Goal: Task Accomplishment & Management: Manage account settings

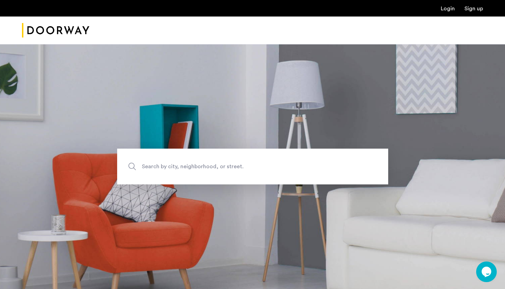
drag, startPoint x: 442, startPoint y: 4, endPoint x: 448, endPoint y: 12, distance: 9.3
click at [448, 11] on link "Login" at bounding box center [448, 8] width 14 height 5
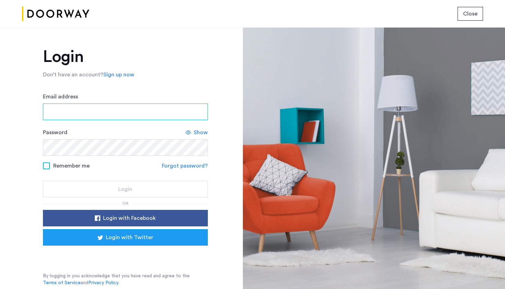
type input "**********"
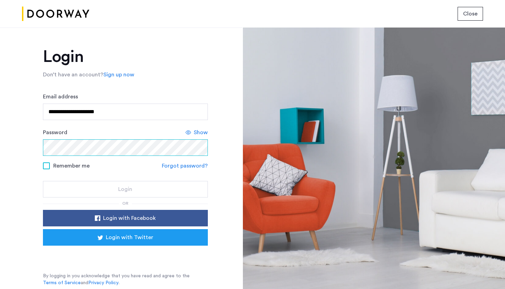
click at [125, 189] on button "Login" at bounding box center [125, 189] width 165 height 16
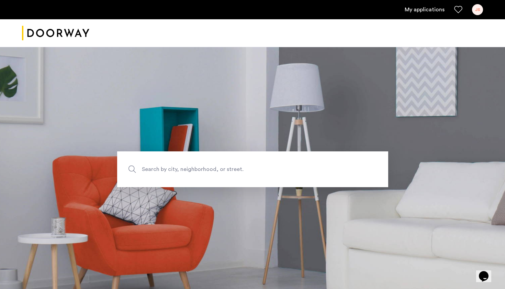
click at [429, 11] on link "My applications" at bounding box center [425, 9] width 40 height 8
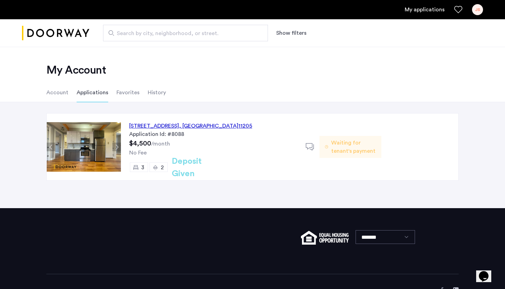
click at [328, 148] on icon at bounding box center [326, 146] width 3 height 5
click at [201, 169] on h2 "Deposit Given" at bounding box center [199, 167] width 55 height 25
click at [310, 146] on icon at bounding box center [310, 147] width 9 height 9
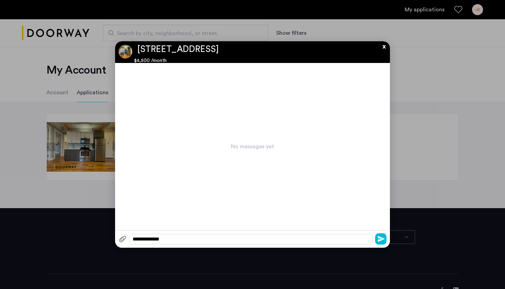
click at [385, 47] on button "x" at bounding box center [382, 45] width 10 height 8
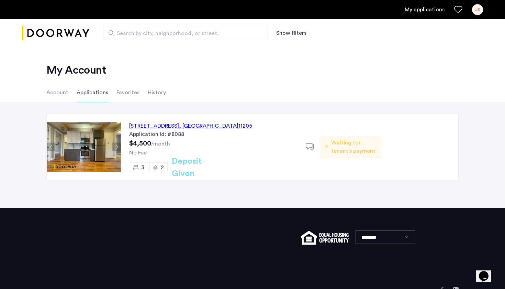
click at [207, 121] on div "81 Carlton Avenue, Unit 1, Brooklyn , NY 11205 Application Id: #8088 $4,500 /mo…" at bounding box center [213, 146] width 185 height 67
click at [209, 122] on div "81 Carlton Avenue, Unit 1, Brooklyn , NY 11205" at bounding box center [190, 126] width 123 height 8
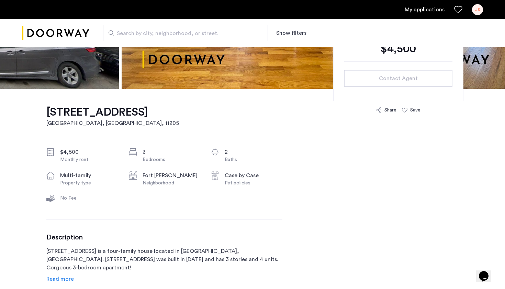
scroll to position [159, 0]
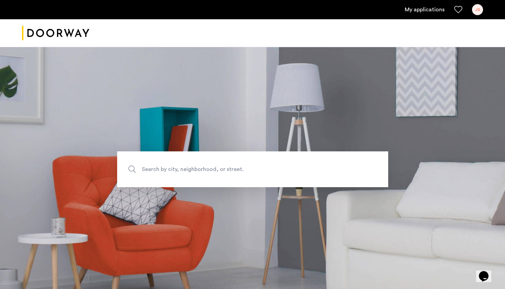
click at [433, 10] on link "My applications" at bounding box center [425, 9] width 40 height 8
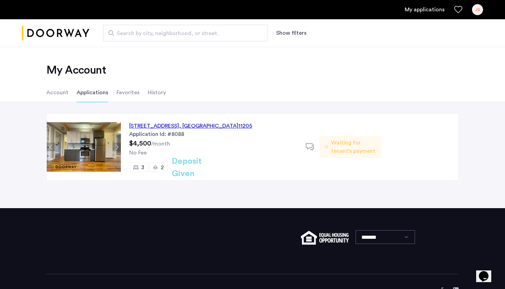
click at [215, 170] on h2 "Deposit Given" at bounding box center [199, 167] width 55 height 25
click at [342, 149] on span "Waiting for tenant's payment" at bounding box center [353, 146] width 45 height 16
click at [314, 145] on icon at bounding box center [310, 147] width 9 height 9
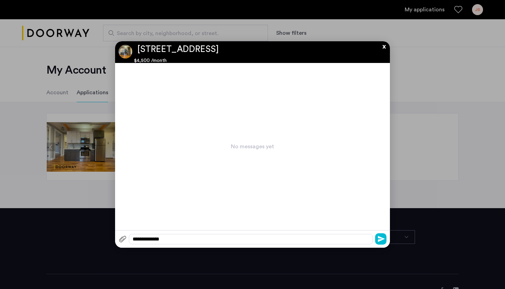
click at [384, 47] on button "x" at bounding box center [382, 45] width 10 height 8
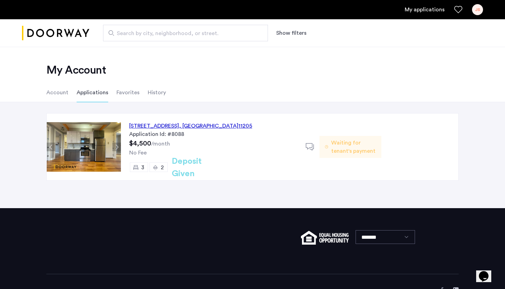
click at [481, 12] on div "JS" at bounding box center [477, 9] width 11 height 11
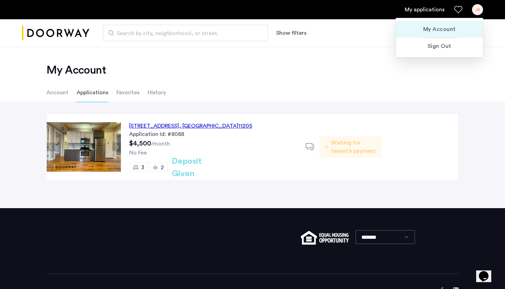
click at [447, 31] on span "My Account" at bounding box center [440, 29] width 76 height 8
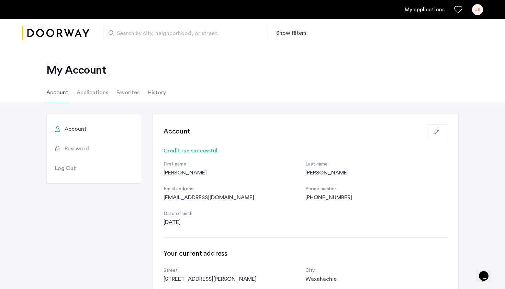
click at [69, 167] on span "Log Out" at bounding box center [65, 168] width 21 height 8
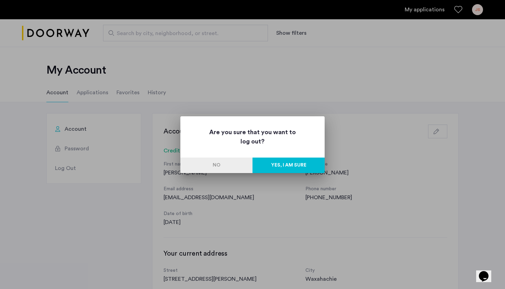
click at [280, 164] on button "Yes, I am sure" at bounding box center [288, 164] width 72 height 15
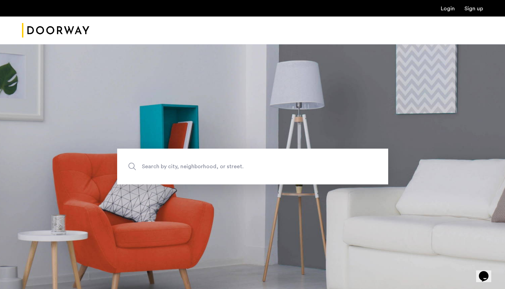
click at [451, 10] on link "Login" at bounding box center [448, 8] width 14 height 5
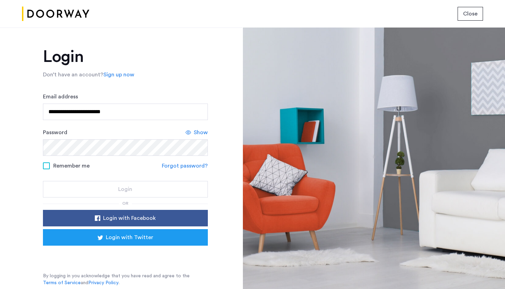
click at [198, 133] on span "Show" at bounding box center [201, 132] width 14 height 8
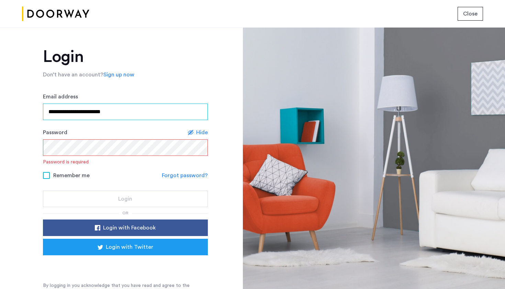
click at [50, 114] on input "**********" at bounding box center [125, 111] width 165 height 16
click at [49, 114] on input "**********" at bounding box center [125, 111] width 165 height 16
type input "**********"
click at [33, 140] on div "**********" at bounding box center [121, 157] width 242 height 261
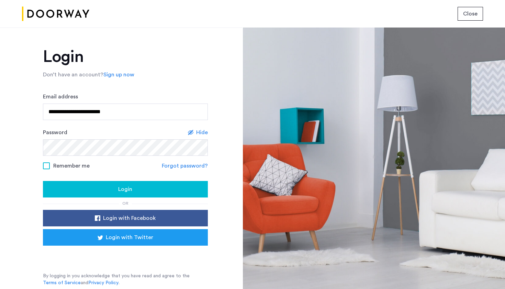
click at [76, 185] on div "Login" at bounding box center [125, 189] width 154 height 8
